Goal: Information Seeking & Learning: Compare options

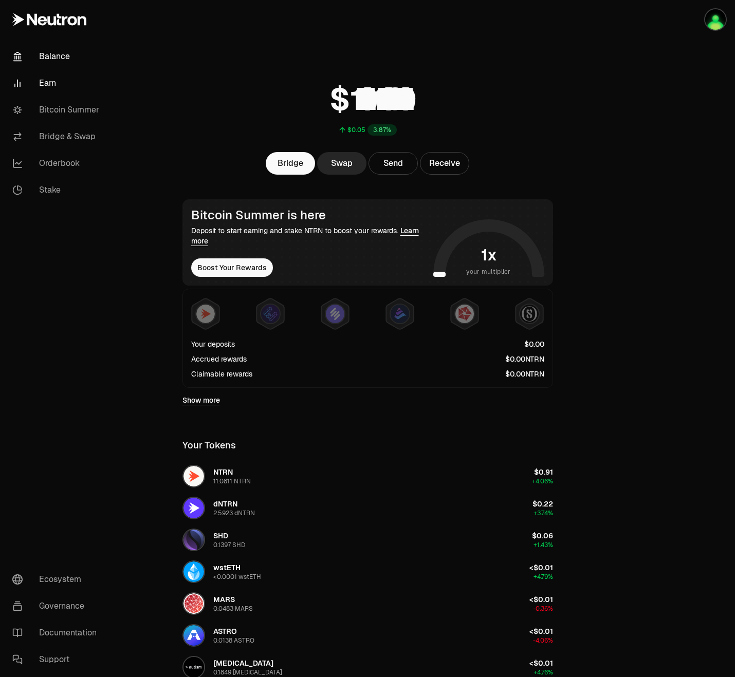
click at [59, 81] on link "Earn" at bounding box center [57, 83] width 107 height 27
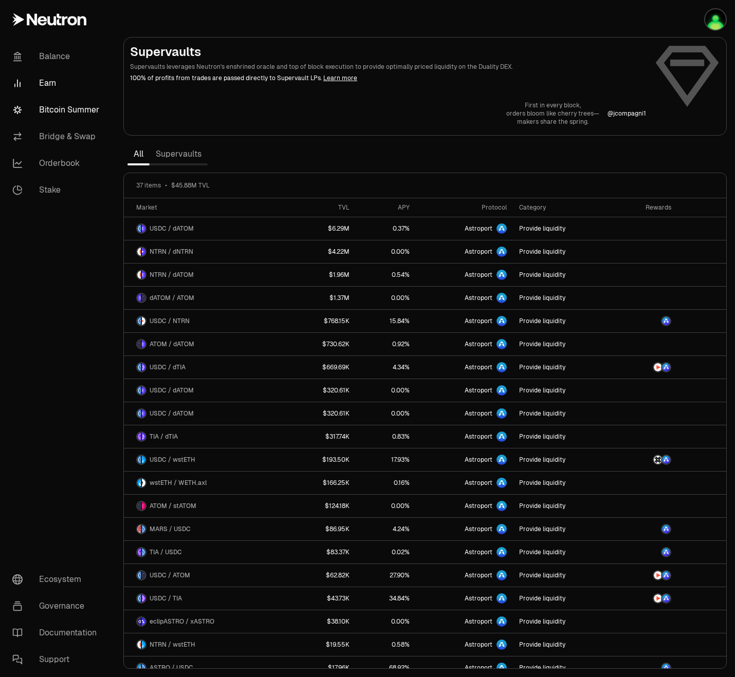
click at [59, 108] on link "Bitcoin Summer" at bounding box center [57, 110] width 107 height 27
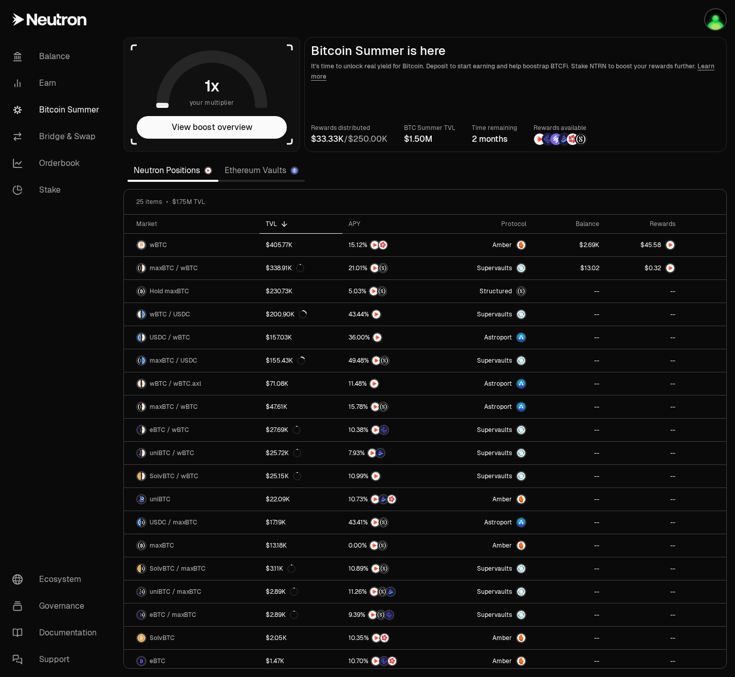
click at [258, 180] on div "Neutron Positions Ethereum Vaults" at bounding box center [215, 170] width 177 height 23
click at [259, 172] on link "Ethereum Vaults" at bounding box center [261, 170] width 86 height 21
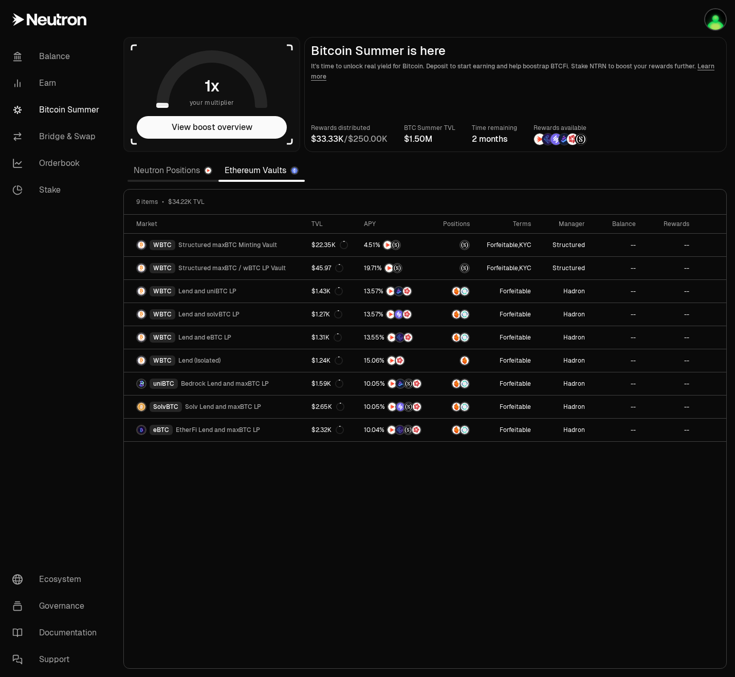
click at [194, 177] on link "Neutron Positions" at bounding box center [172, 170] width 91 height 21
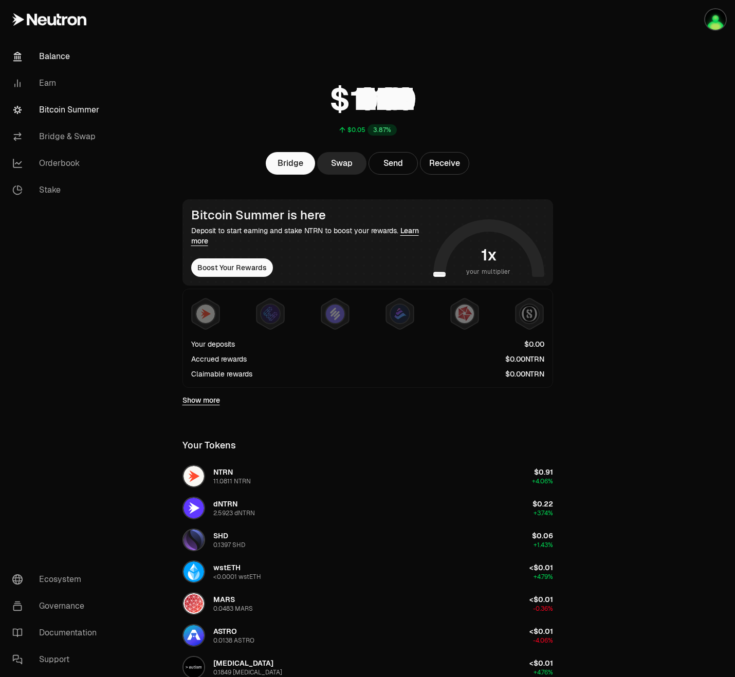
click at [77, 106] on link "Bitcoin Summer" at bounding box center [57, 110] width 107 height 27
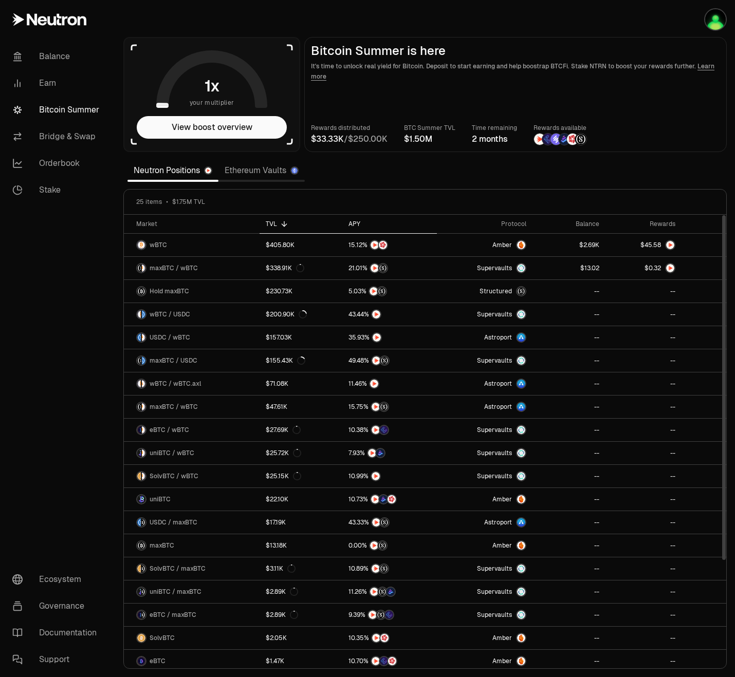
click at [355, 220] on div "APY" at bounding box center [389, 224] width 82 height 8
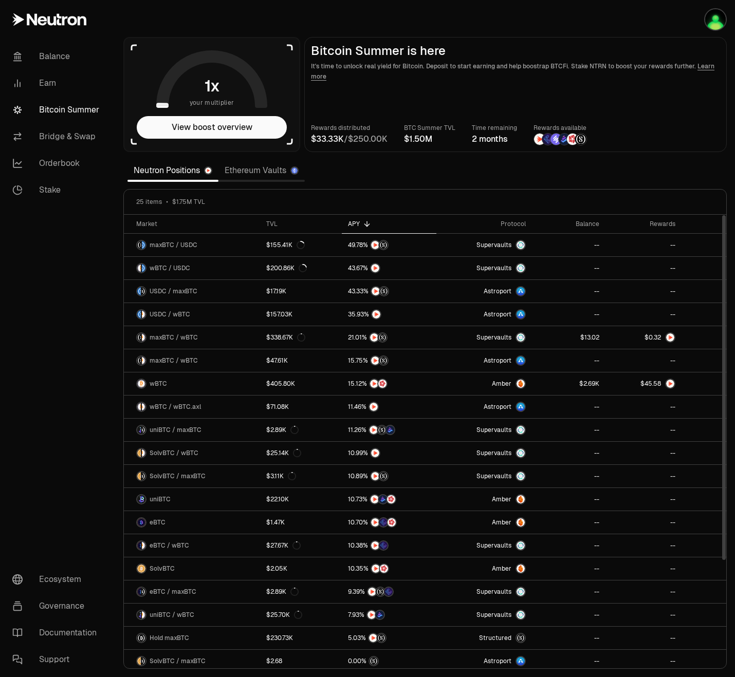
click at [353, 217] on th "APY" at bounding box center [389, 224] width 95 height 19
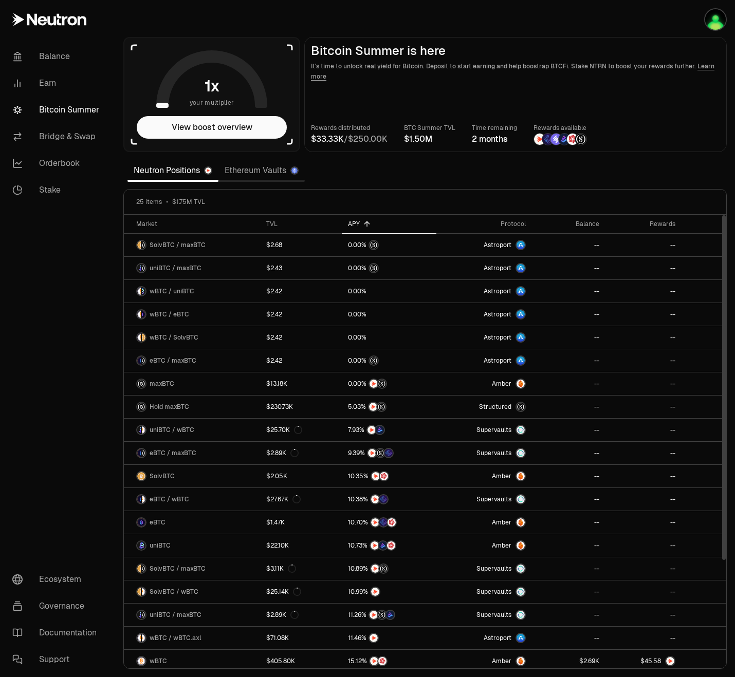
click at [353, 217] on th "APY" at bounding box center [389, 224] width 95 height 19
